Goal: Navigation & Orientation: Go to known website

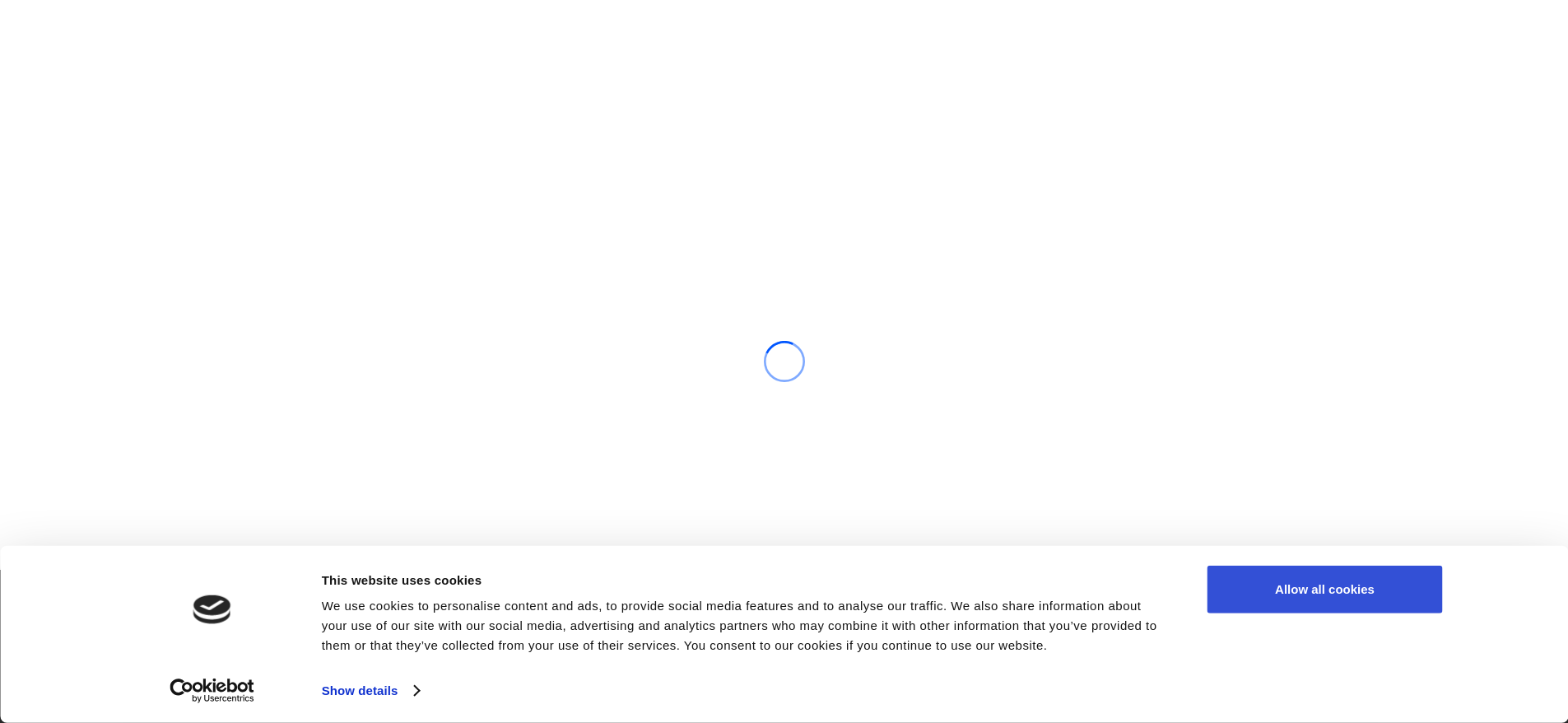
click at [1288, 587] on button "Allow all cookies" at bounding box center [1325, 589] width 236 height 48
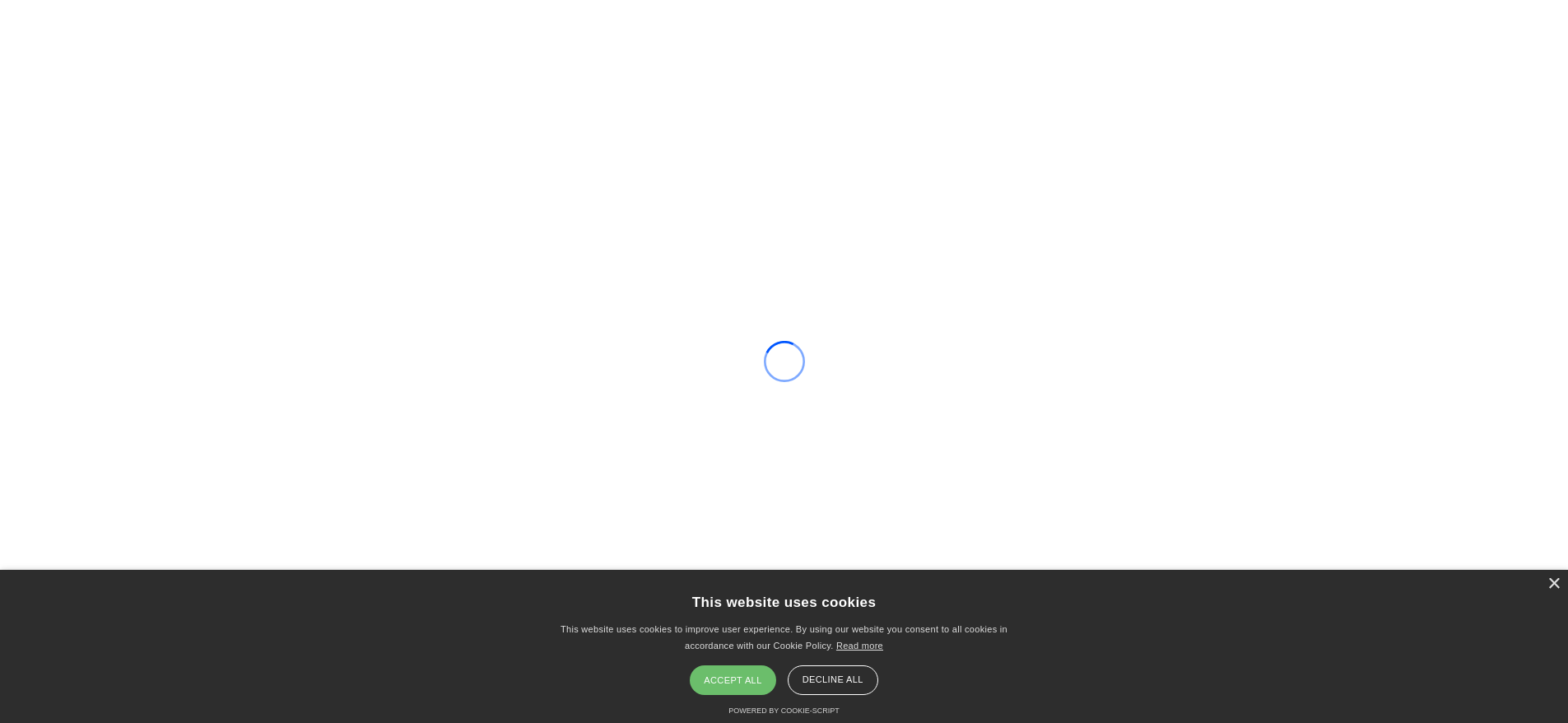
click at [739, 680] on div "Accept all" at bounding box center [732, 680] width 86 height 30
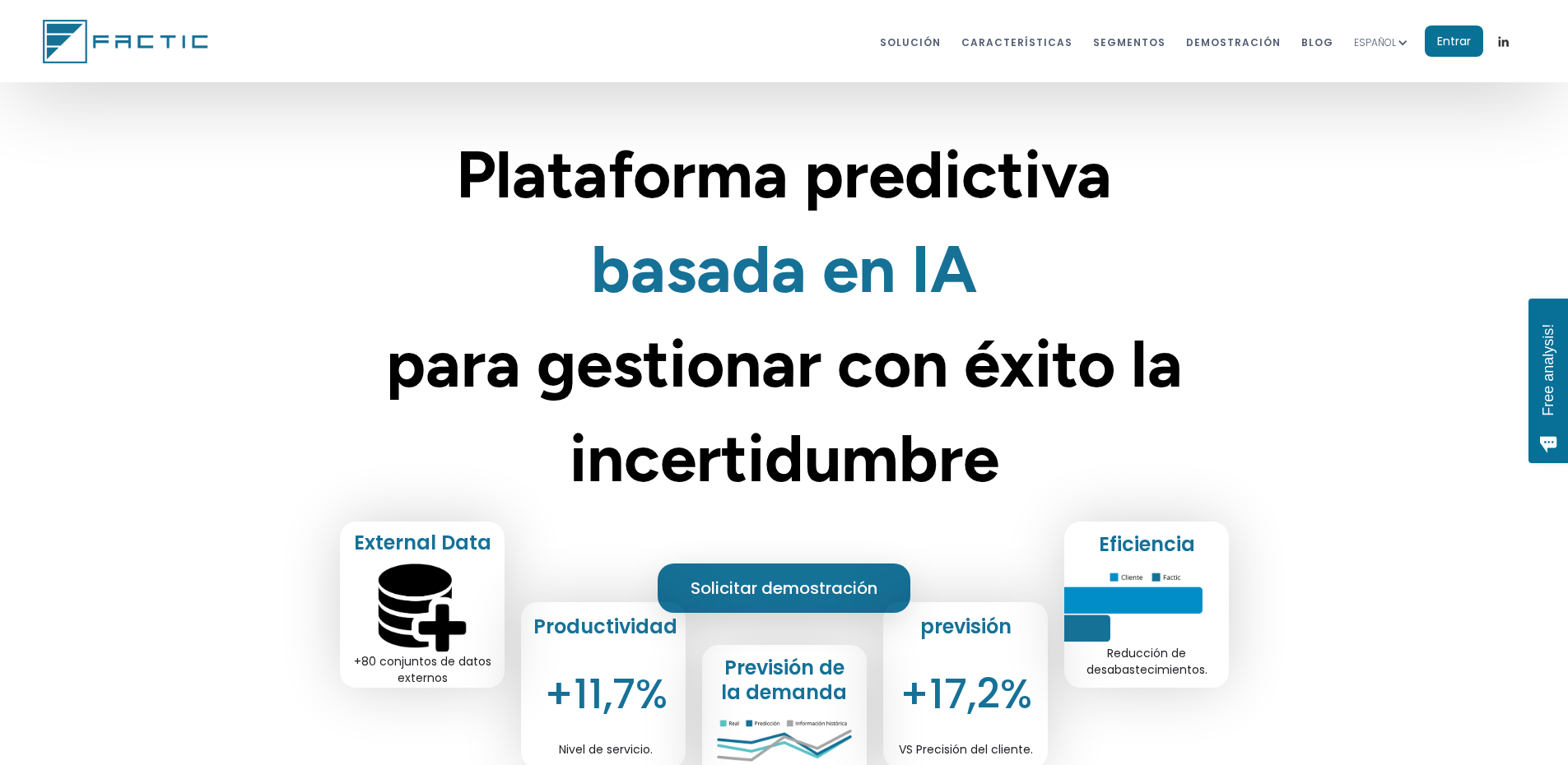
click at [1424, 38] on div "ESPAÑOL" at bounding box center [1389, 41] width 70 height 51
click at [1442, 44] on link "Entrar" at bounding box center [1454, 41] width 59 height 32
